Goal: Task Accomplishment & Management: Use online tool/utility

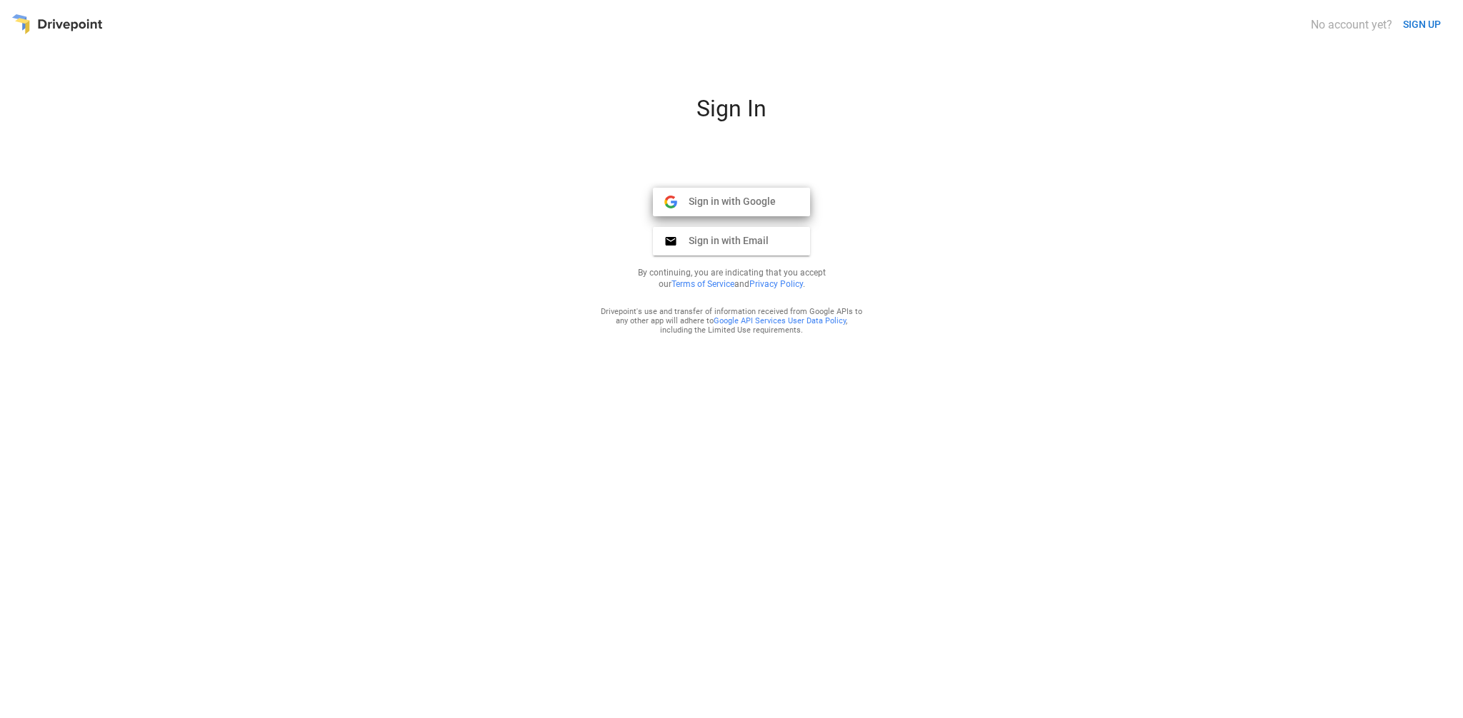
click at [761, 210] on button "Sign in with Google Google" at bounding box center [731, 202] width 157 height 29
